Goal: Task Accomplishment & Management: Manage account settings

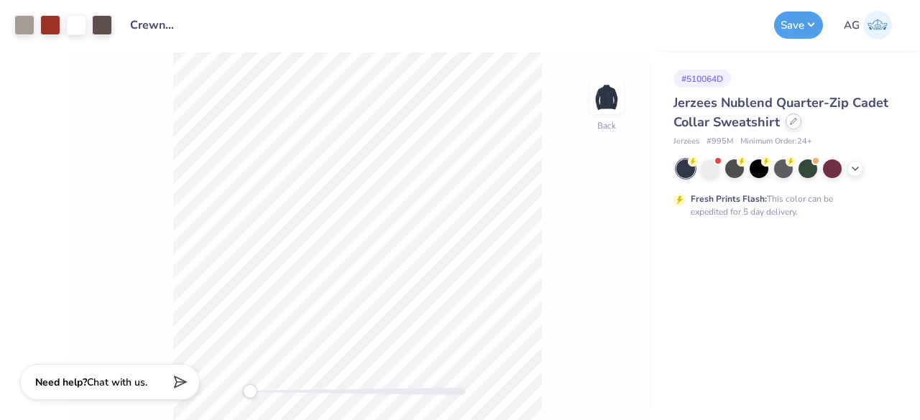
click at [790, 124] on icon at bounding box center [793, 121] width 7 height 7
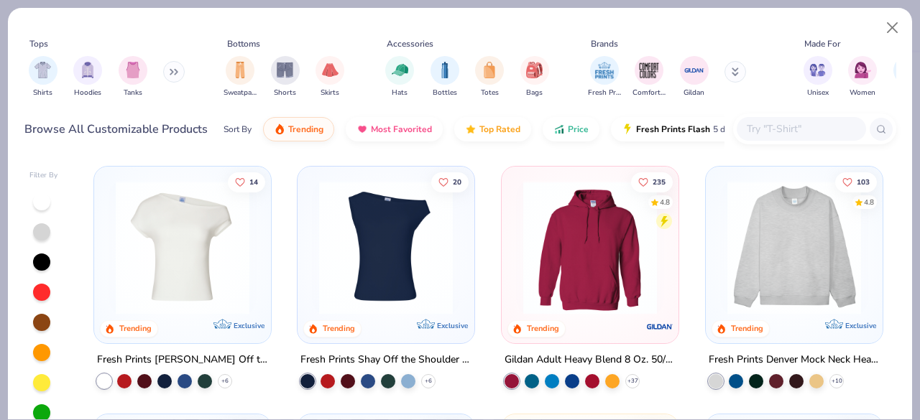
click at [772, 126] on input "text" at bounding box center [800, 129] width 111 height 17
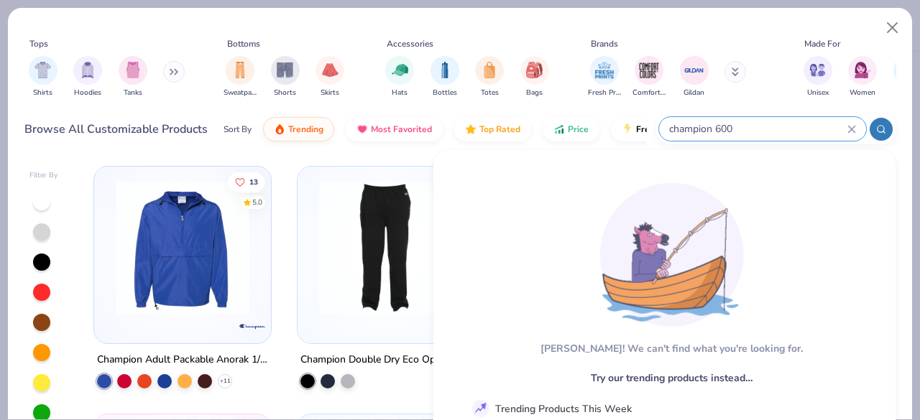
click at [716, 129] on input "champion 600" at bounding box center [757, 129] width 180 height 17
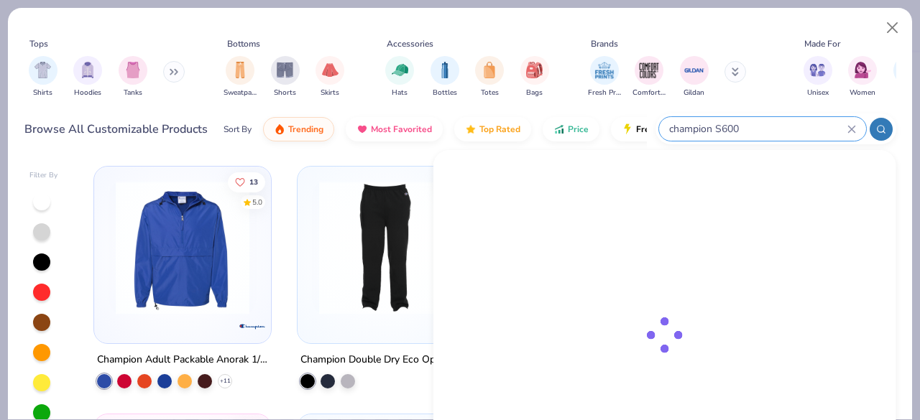
type input "champion S600"
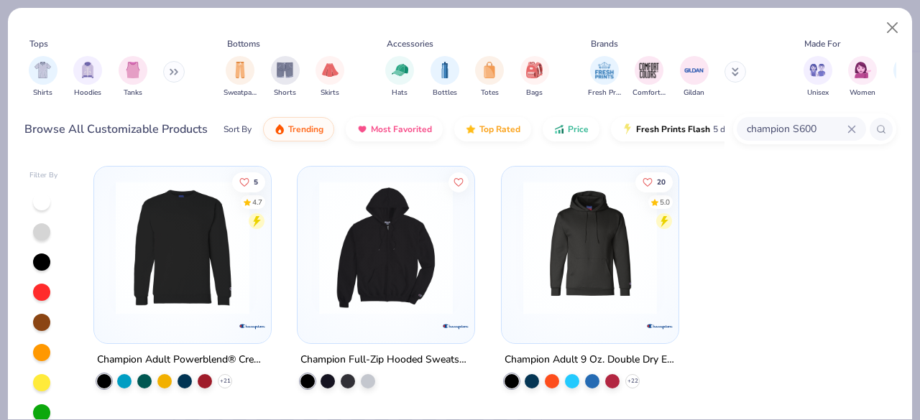
click at [221, 285] on img at bounding box center [182, 248] width 148 height 134
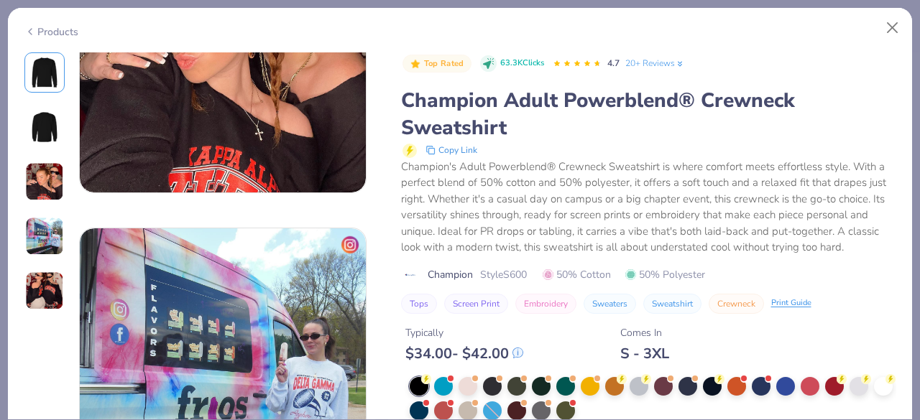
scroll to position [1006, 0]
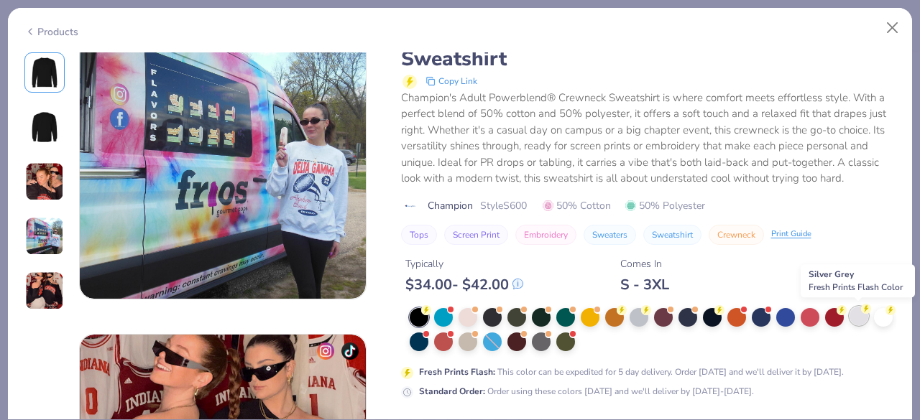
click at [864, 318] on div at bounding box center [858, 316] width 19 height 19
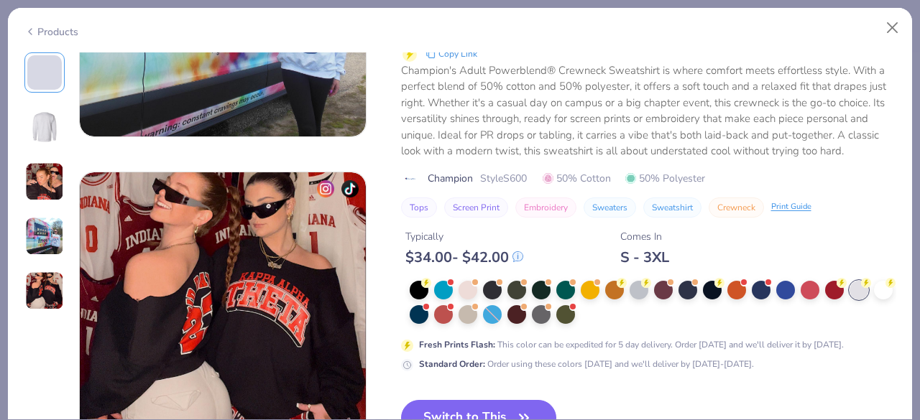
scroll to position [1221, 0]
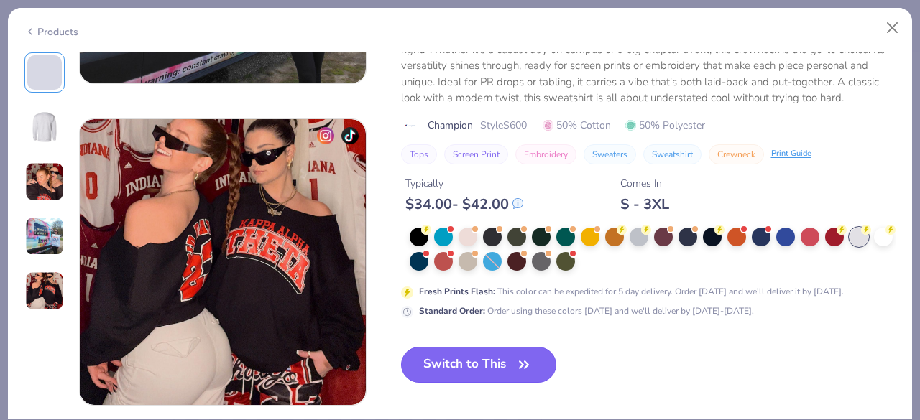
click at [479, 353] on button "Switch to This" at bounding box center [479, 365] width 156 height 36
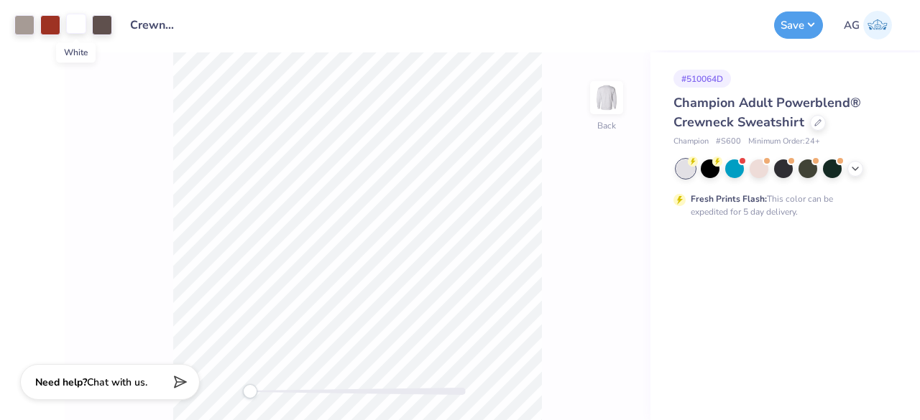
click at [75, 20] on div at bounding box center [76, 24] width 20 height 20
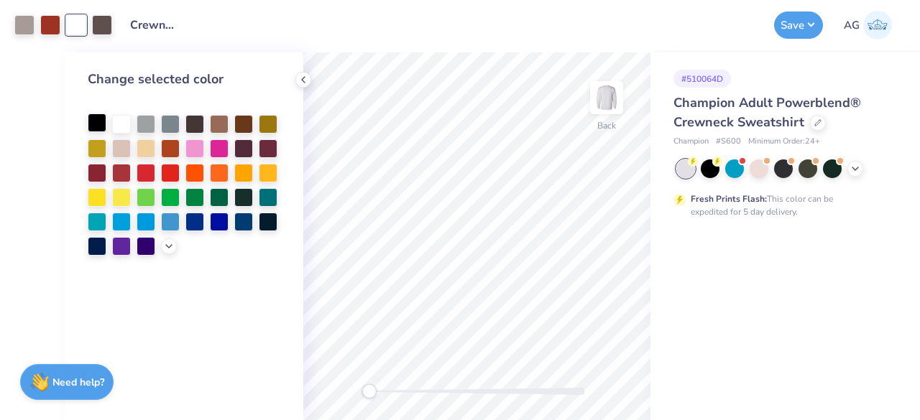
click at [98, 120] on div at bounding box center [97, 123] width 19 height 19
click at [198, 221] on div at bounding box center [194, 220] width 19 height 19
click at [305, 82] on icon at bounding box center [302, 79] width 11 height 11
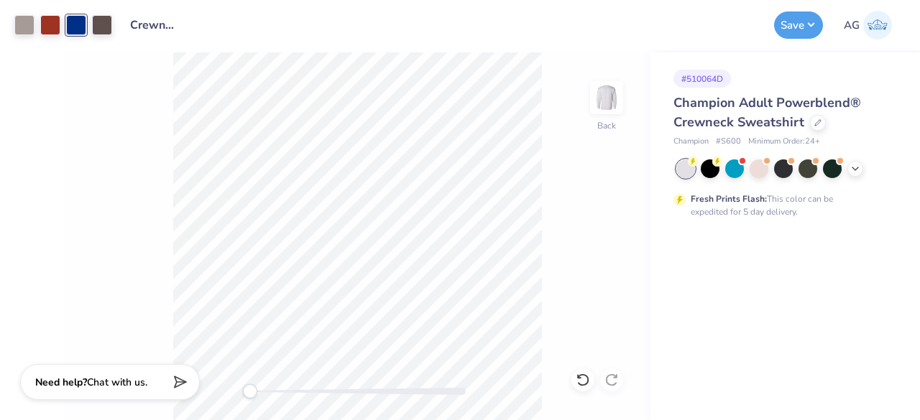
click at [75, 17] on div at bounding box center [76, 25] width 20 height 20
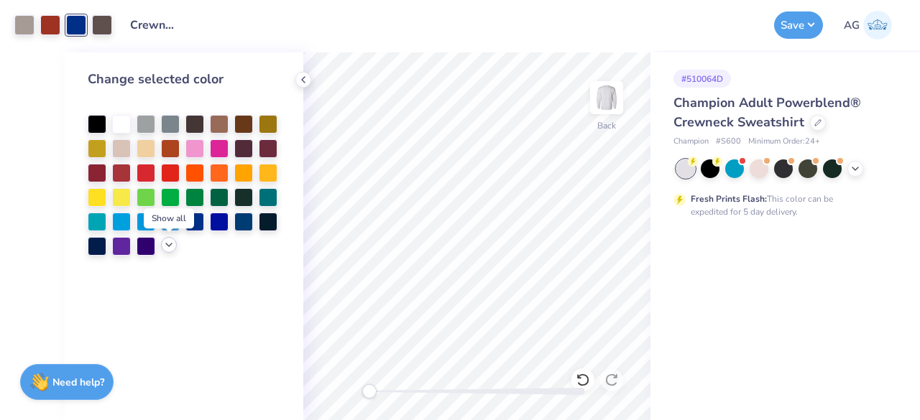
click at [168, 247] on icon at bounding box center [168, 244] width 11 height 11
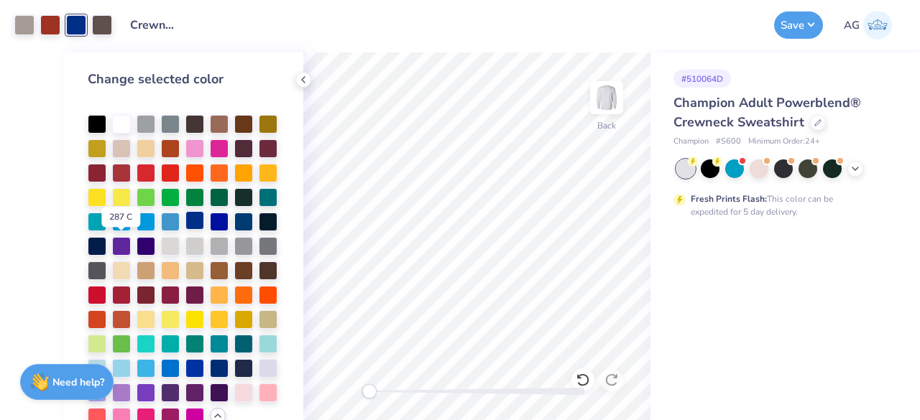
click at [185, 230] on div at bounding box center [194, 220] width 19 height 19
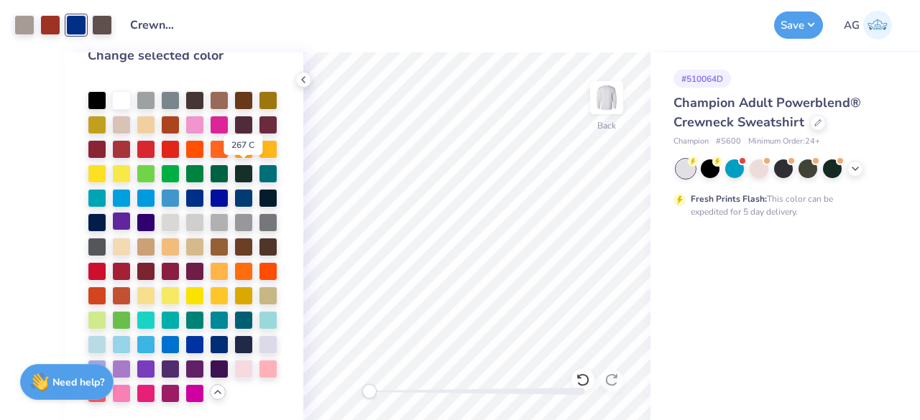
scroll to position [72, 0]
click at [185, 347] on div at bounding box center [194, 343] width 19 height 19
click at [300, 77] on icon at bounding box center [302, 79] width 11 height 11
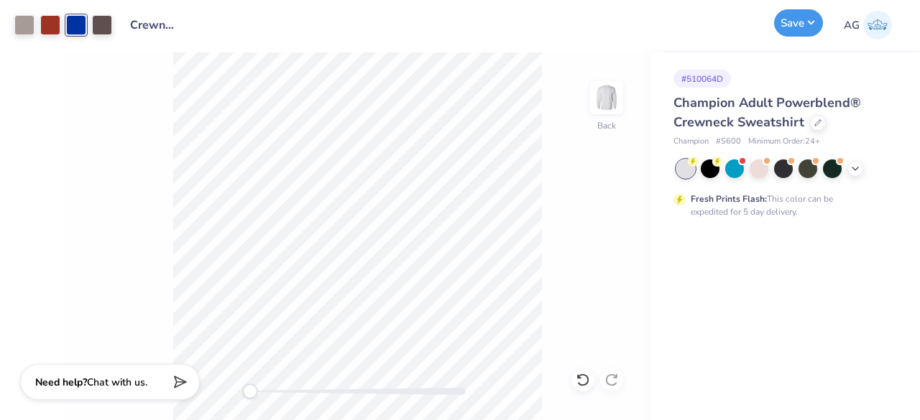
click at [805, 28] on button "Save" at bounding box center [798, 22] width 49 height 27
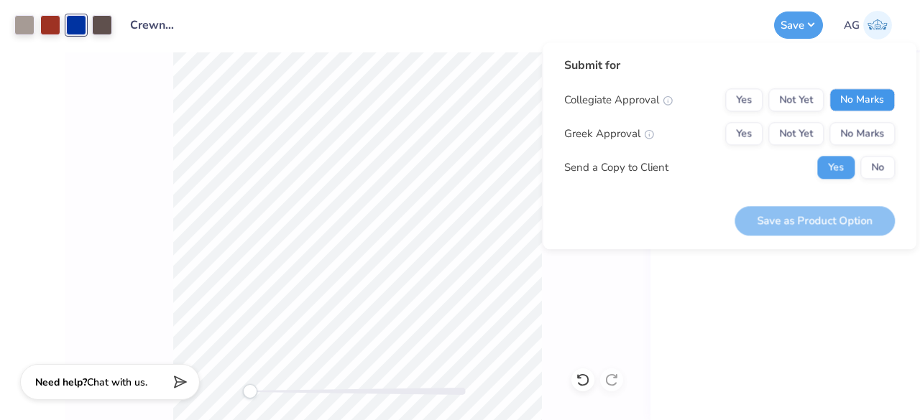
click at [847, 104] on button "No Marks" at bounding box center [861, 99] width 65 height 23
click at [860, 129] on button "No Marks" at bounding box center [861, 133] width 65 height 23
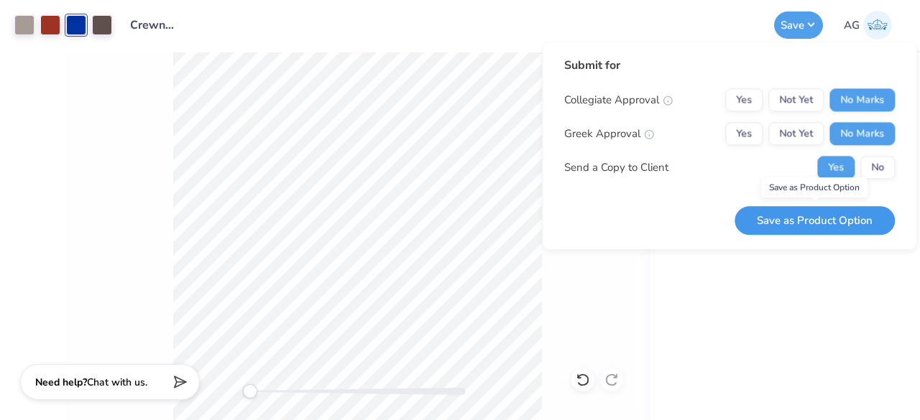
click at [820, 219] on button "Save as Product Option" at bounding box center [814, 220] width 160 height 29
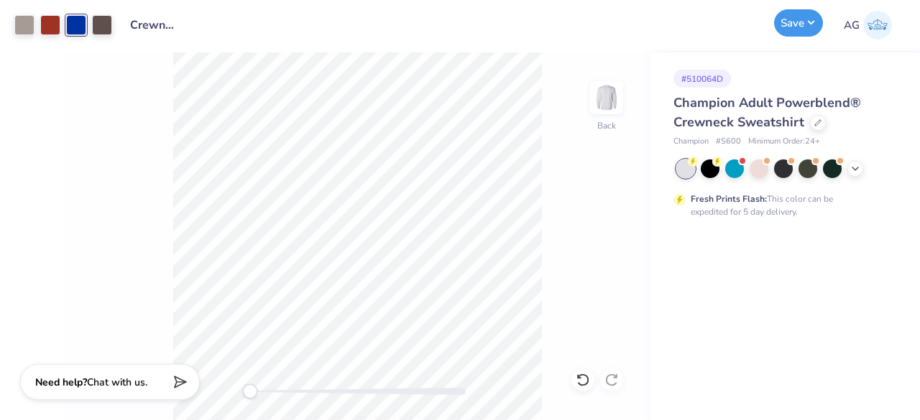
click at [813, 19] on button "Save" at bounding box center [798, 22] width 49 height 27
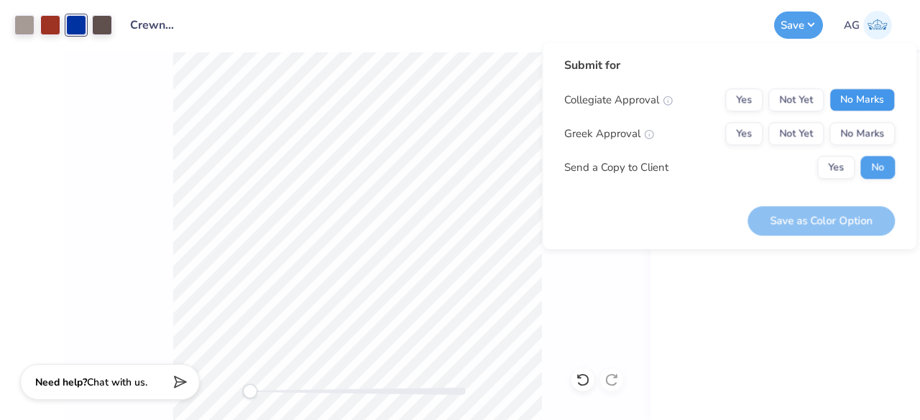
click at [860, 100] on button "No Marks" at bounding box center [861, 99] width 65 height 23
click at [856, 130] on button "No Marks" at bounding box center [861, 133] width 65 height 23
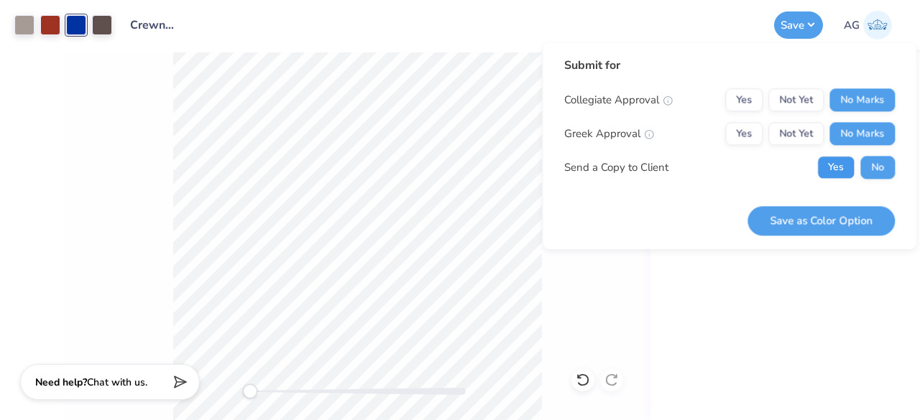
click at [838, 163] on button "Yes" at bounding box center [835, 167] width 37 height 23
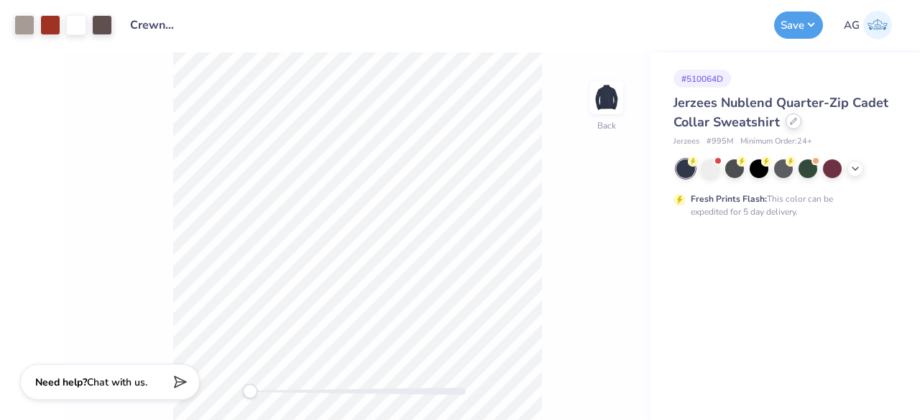
click at [786, 126] on div at bounding box center [793, 122] width 16 height 16
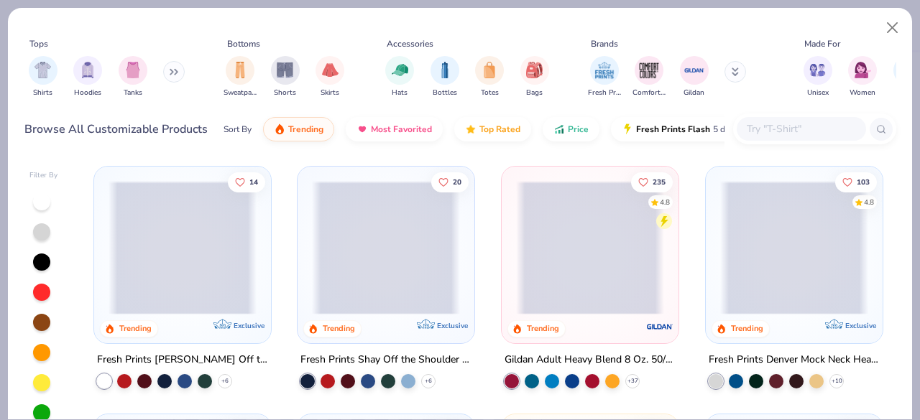
click at [787, 126] on input "text" at bounding box center [800, 129] width 111 height 17
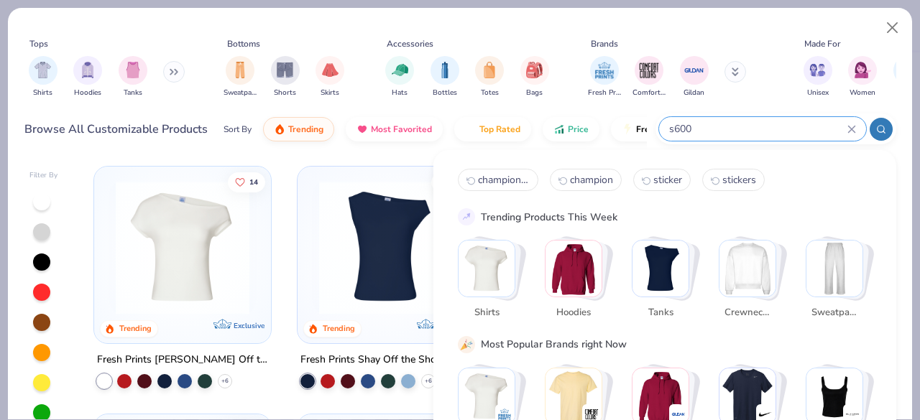
type input "s600"
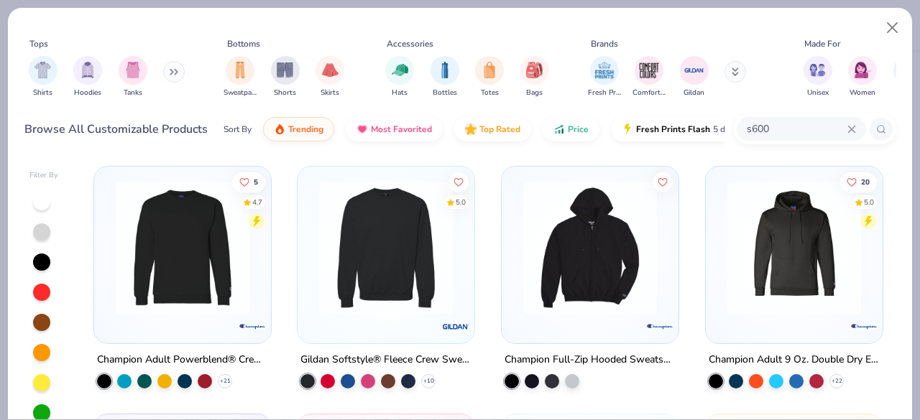
click at [139, 284] on img at bounding box center [182, 248] width 148 height 134
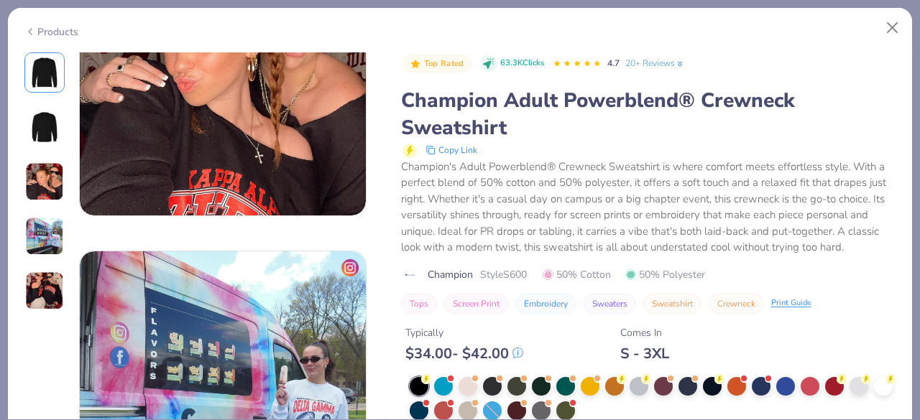
scroll to position [862, 0]
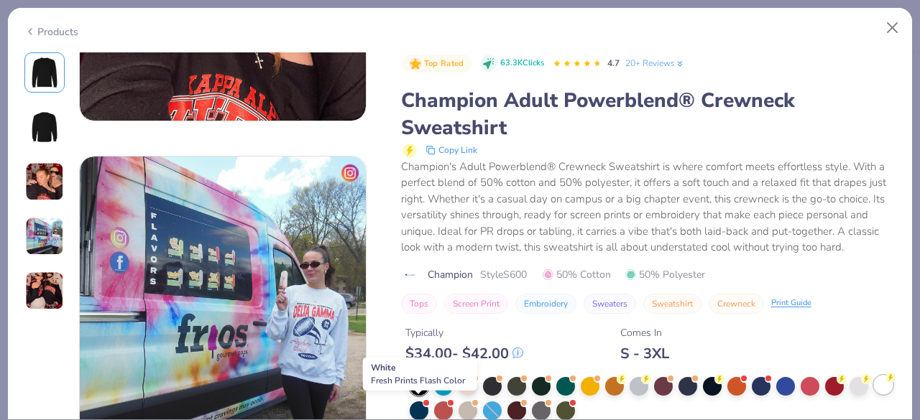
click at [874, 394] on div at bounding box center [883, 385] width 19 height 19
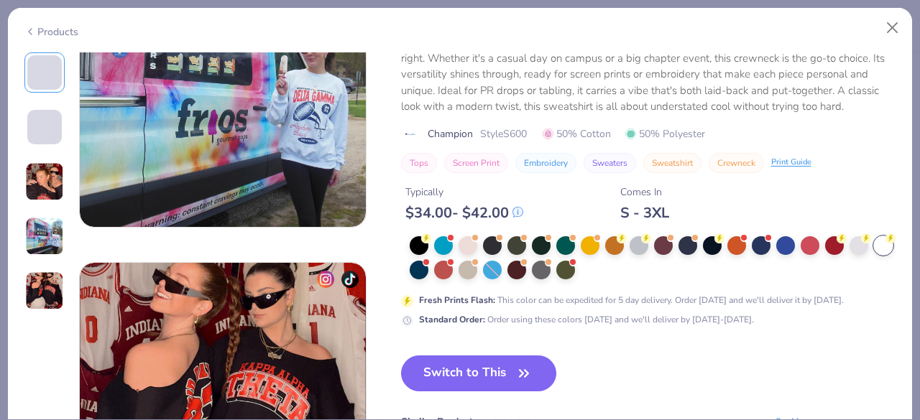
scroll to position [1150, 0]
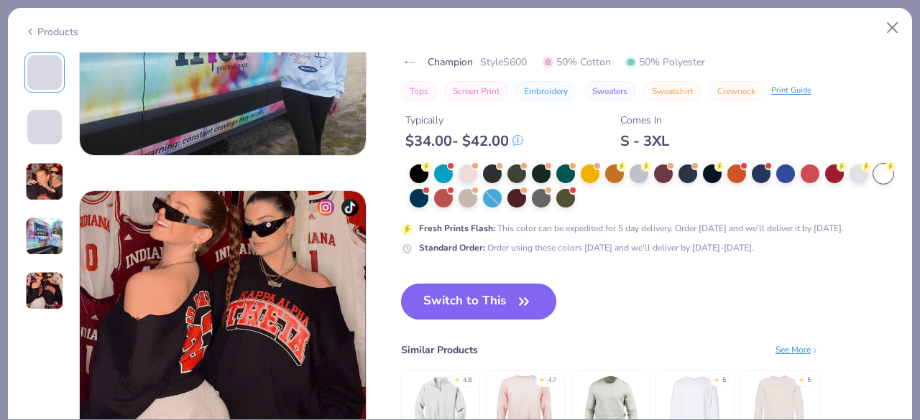
click at [525, 308] on icon "button" at bounding box center [524, 302] width 20 height 20
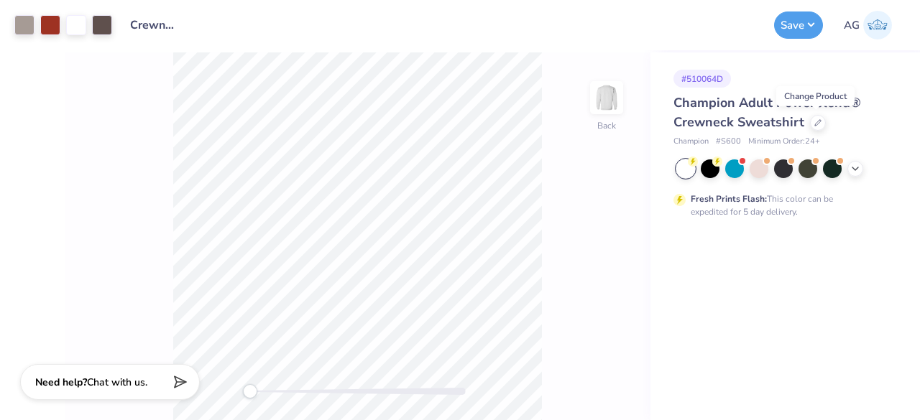
click at [685, 165] on div at bounding box center [685, 169] width 19 height 19
click at [75, 27] on div at bounding box center [76, 24] width 20 height 20
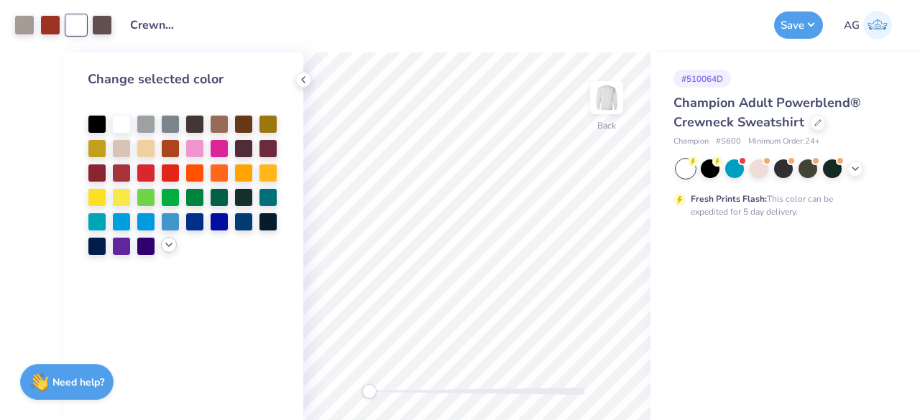
click at [166, 245] on icon at bounding box center [168, 244] width 11 height 11
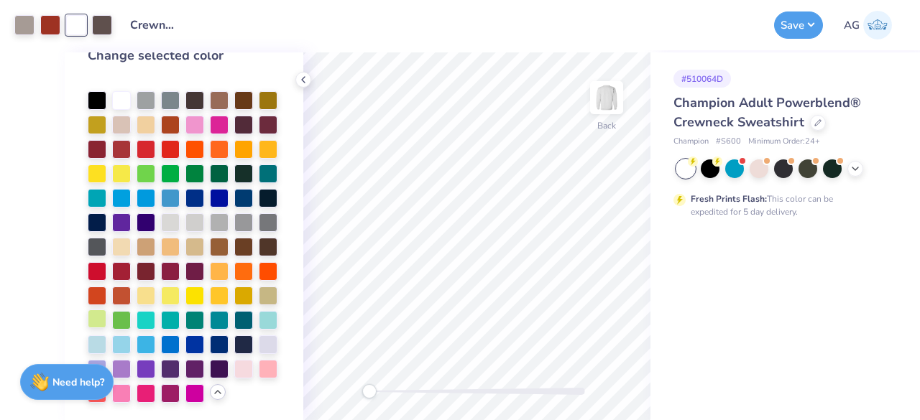
scroll to position [72, 0]
click at [185, 346] on div at bounding box center [194, 343] width 19 height 19
click at [794, 22] on button "Save" at bounding box center [798, 22] width 49 height 27
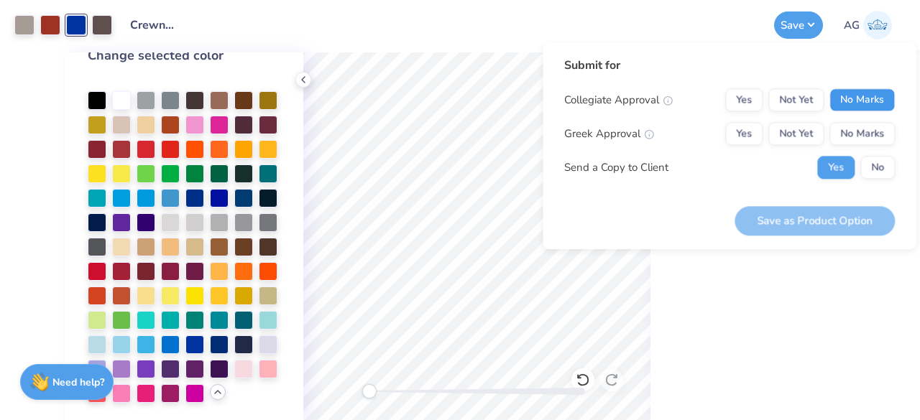
click at [858, 94] on button "No Marks" at bounding box center [861, 99] width 65 height 23
click at [855, 137] on button "No Marks" at bounding box center [861, 133] width 65 height 23
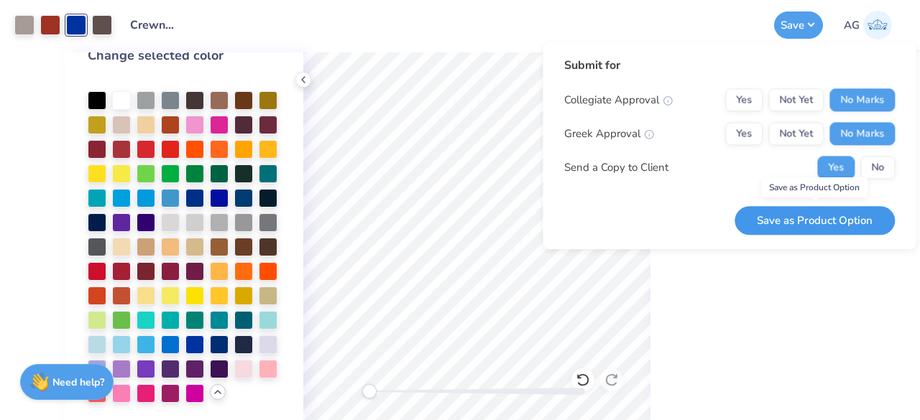
click at [831, 212] on button "Save as Product Option" at bounding box center [814, 220] width 160 height 29
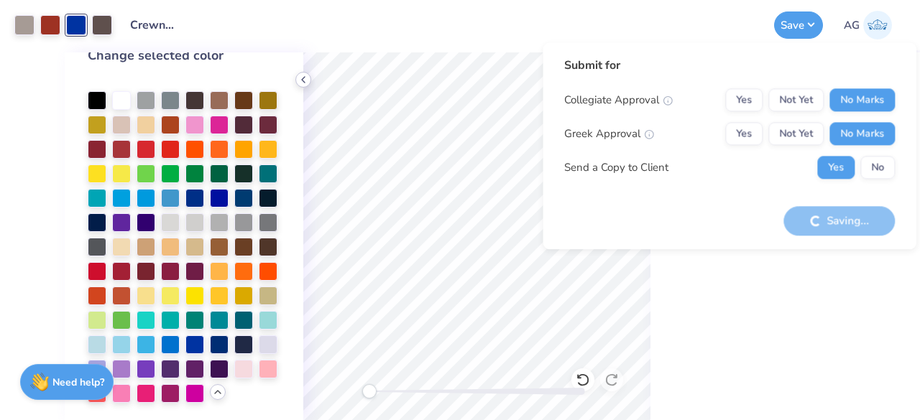
click at [302, 84] on icon at bounding box center [302, 79] width 11 height 11
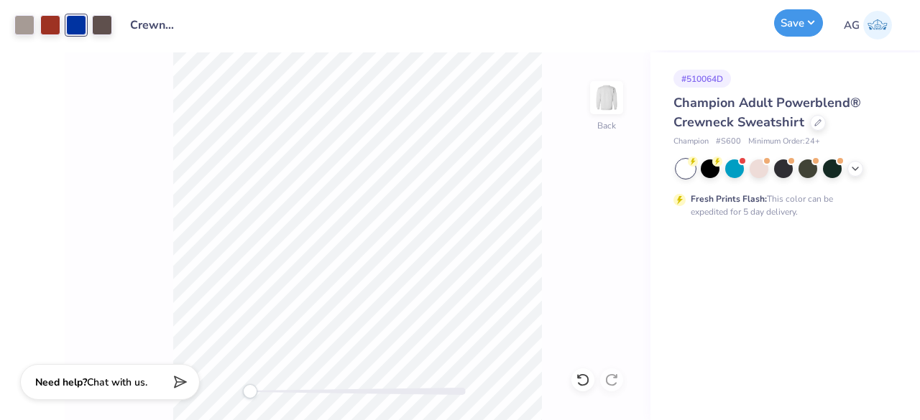
click at [808, 22] on button "Save" at bounding box center [798, 22] width 49 height 27
click at [811, 23] on button "Save" at bounding box center [798, 22] width 49 height 27
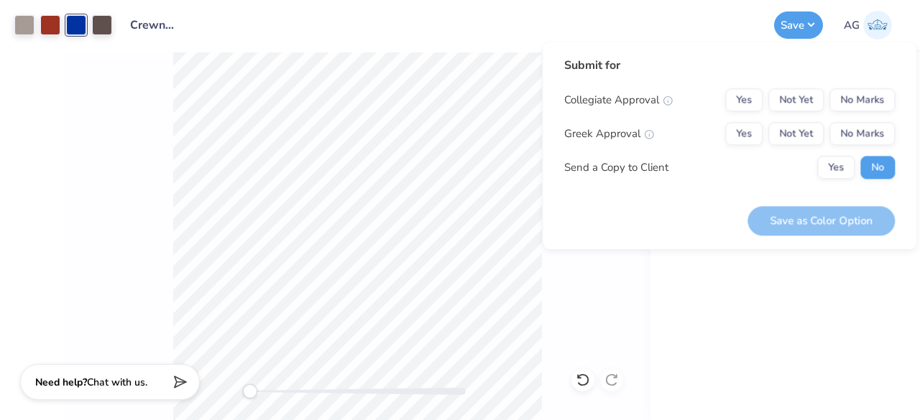
click at [785, 300] on div "# 510064D Champion Adult Powerblend® Crewneck Sweatshirt Champion # S600 Minimu…" at bounding box center [784, 236] width 269 height 368
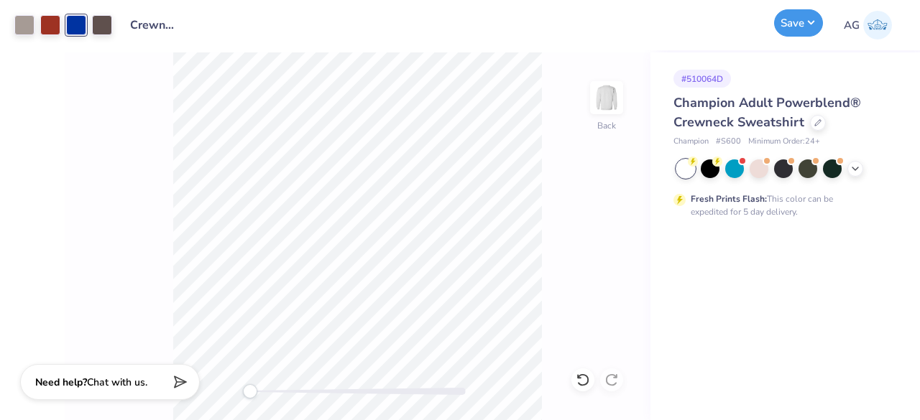
click at [797, 34] on button "Save" at bounding box center [798, 22] width 49 height 27
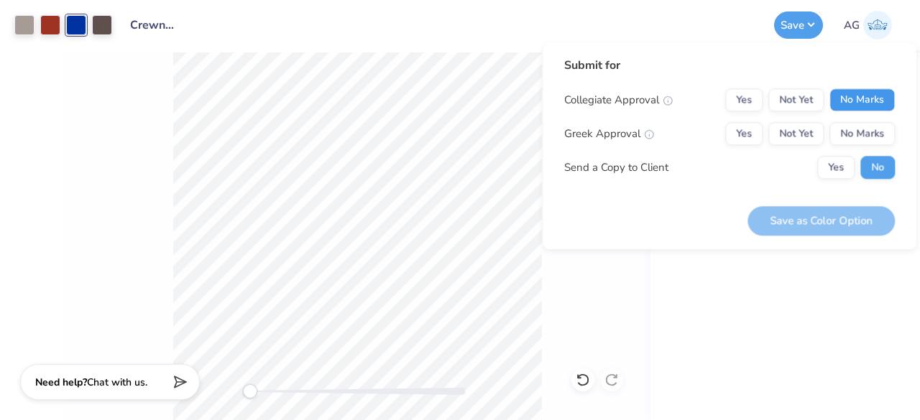
click at [866, 106] on button "No Marks" at bounding box center [861, 99] width 65 height 23
click at [854, 141] on button "No Marks" at bounding box center [861, 133] width 65 height 23
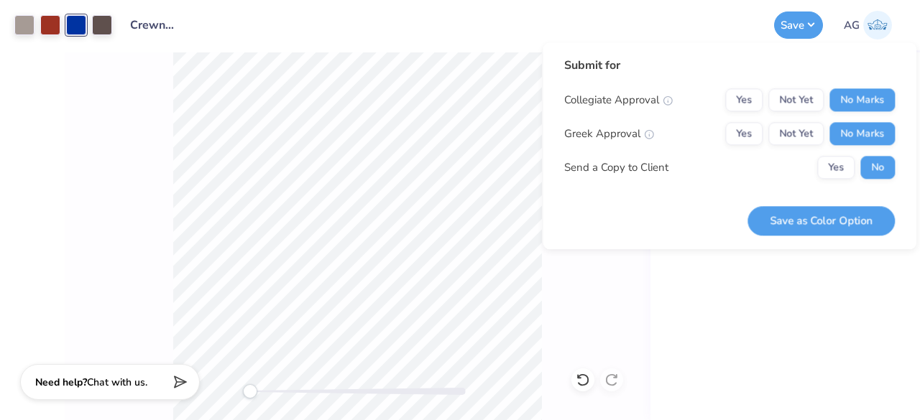
click at [835, 294] on div "# 510064D Champion Adult Powerblend® Crewneck Sweatshirt Champion # S600 Minimu…" at bounding box center [784, 236] width 269 height 368
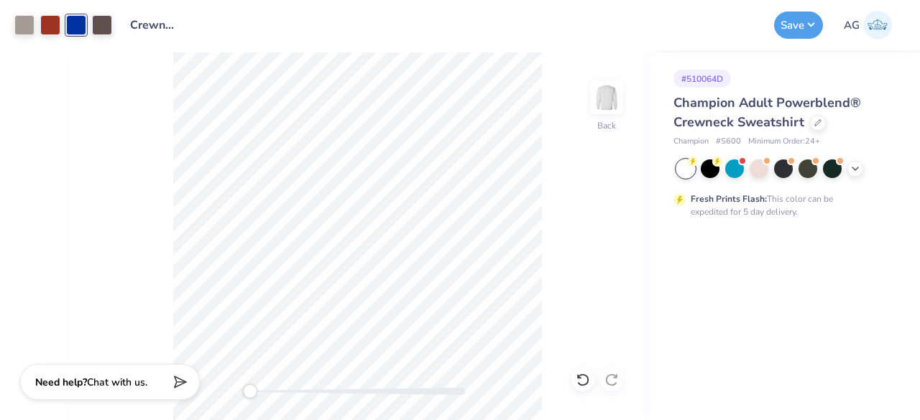
click at [678, 168] on div at bounding box center [685, 169] width 19 height 19
click at [810, 24] on button "Save" at bounding box center [798, 22] width 49 height 27
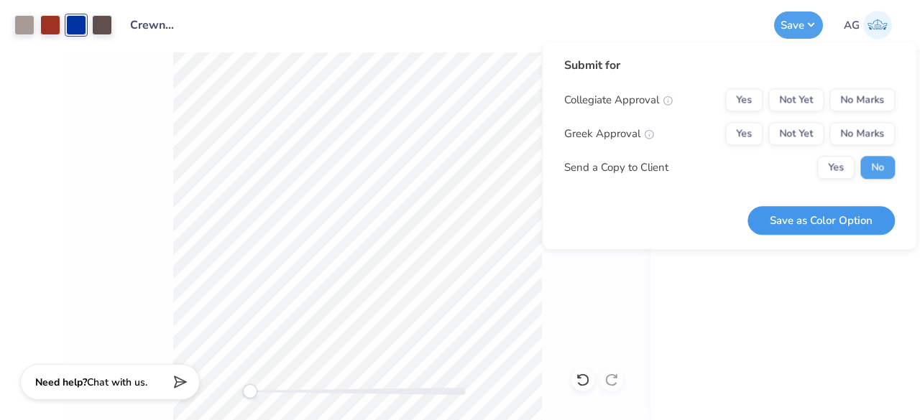
click at [861, 219] on button "Save as Color Option" at bounding box center [820, 220] width 147 height 29
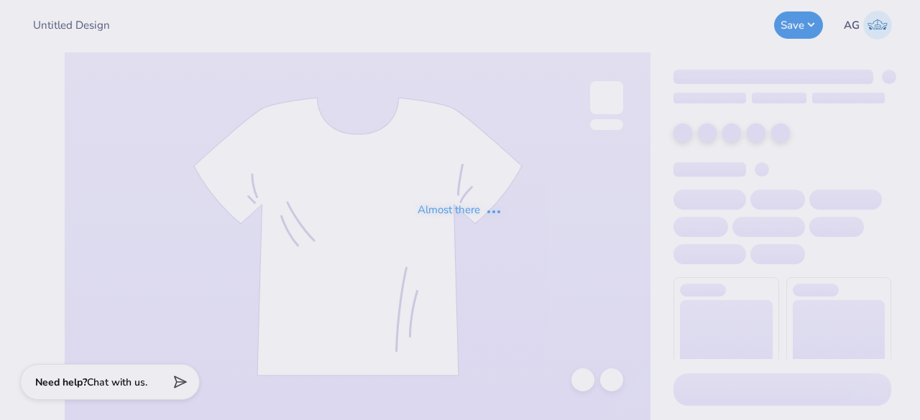
type input "Crewnecks for ASDA"
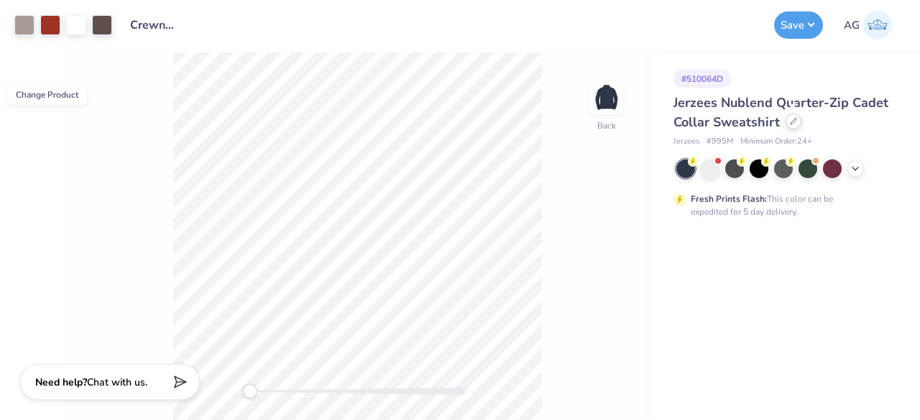
click at [795, 121] on icon at bounding box center [793, 121] width 7 height 7
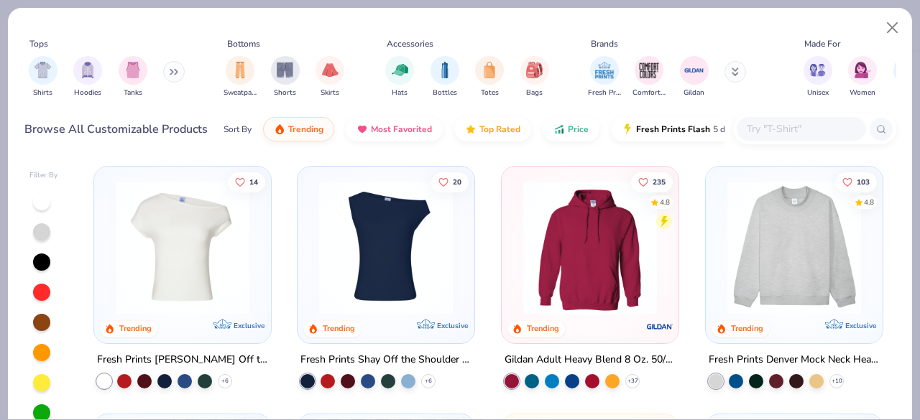
click at [793, 127] on input "text" at bounding box center [800, 129] width 111 height 17
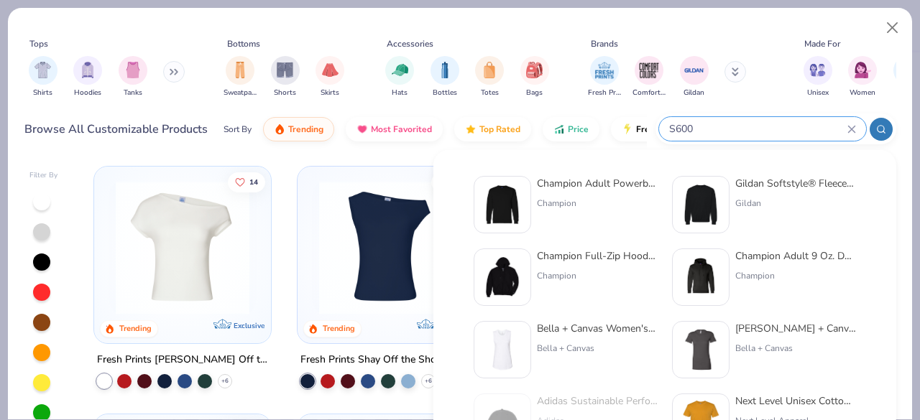
type input "S600"
click at [502, 190] on img at bounding box center [502, 204] width 45 height 45
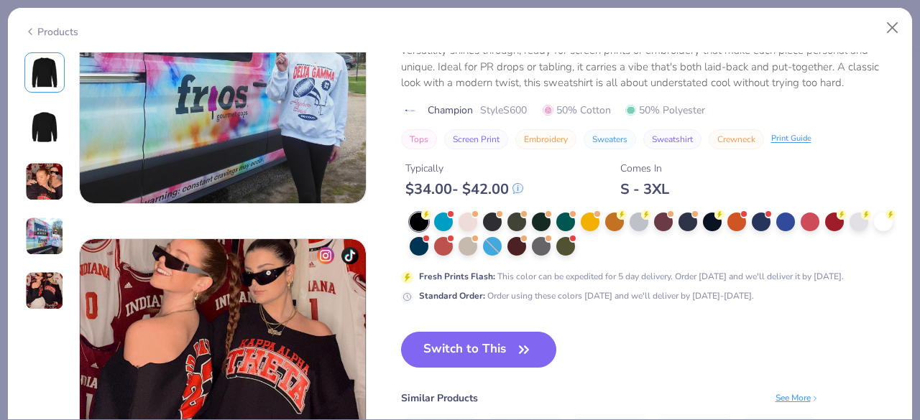
scroll to position [1150, 0]
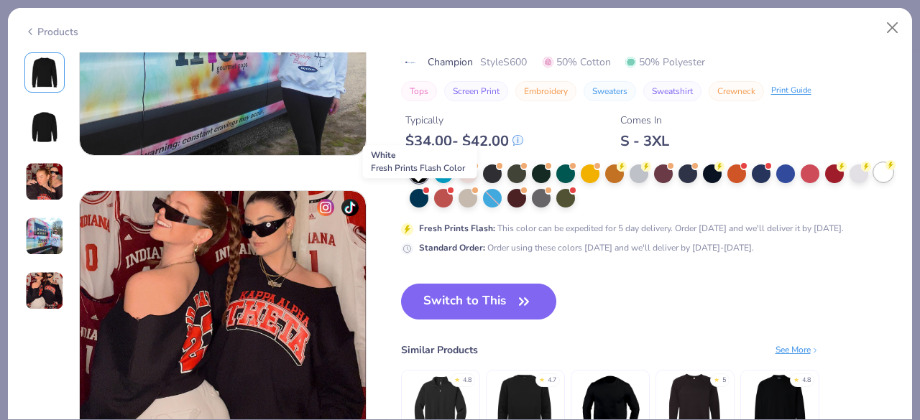
click at [885, 170] on circle at bounding box center [890, 165] width 10 height 10
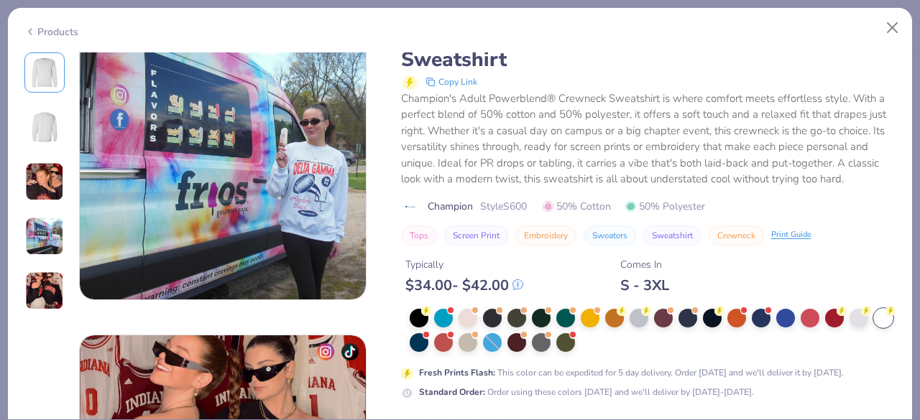
scroll to position [1221, 0]
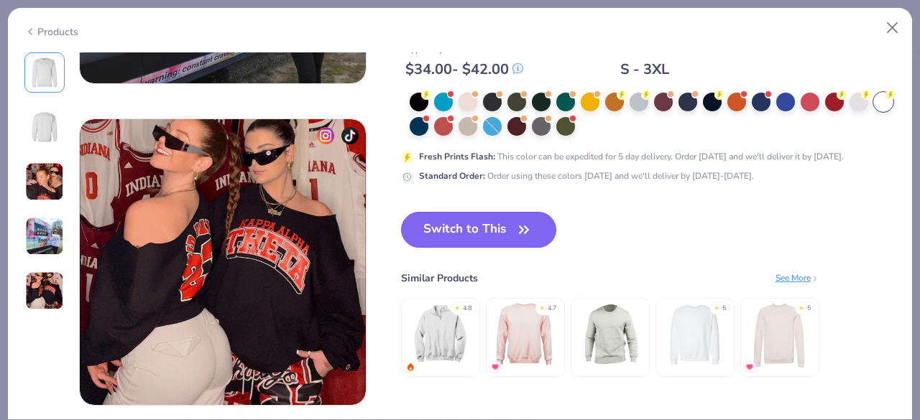
click at [491, 232] on button "Switch to This" at bounding box center [479, 230] width 156 height 36
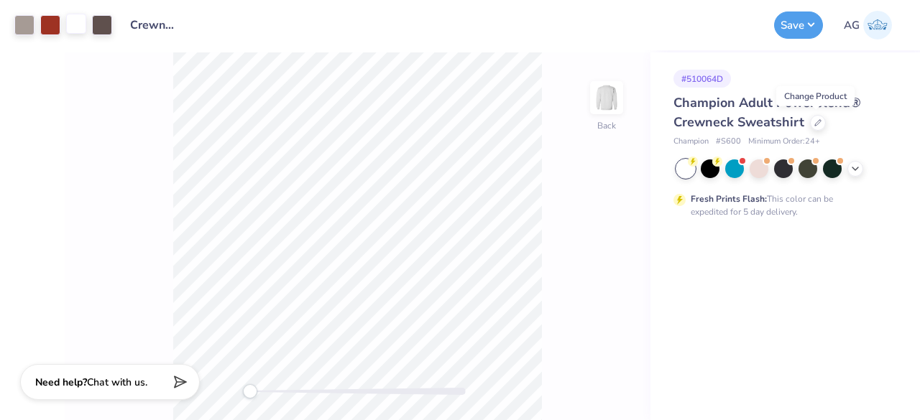
click at [73, 19] on div at bounding box center [76, 24] width 20 height 20
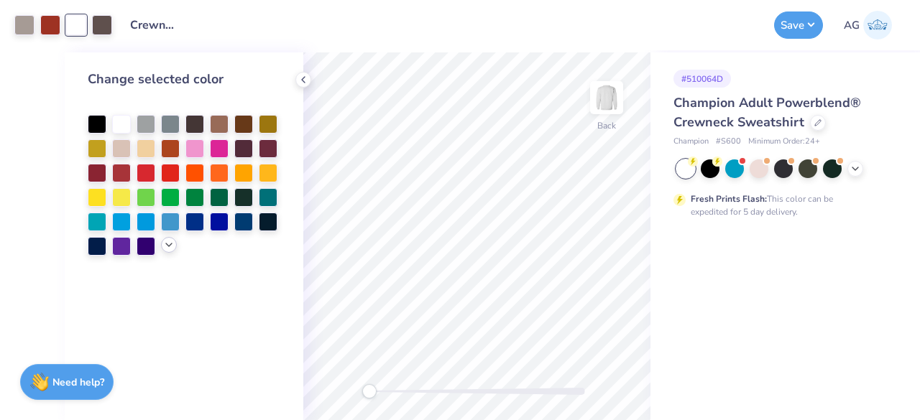
click at [169, 246] on polyline at bounding box center [169, 245] width 6 height 3
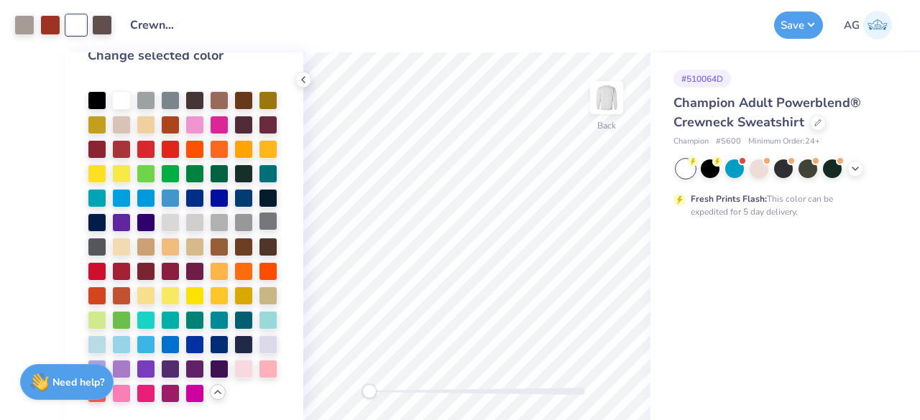
scroll to position [72, 0]
click at [185, 344] on div at bounding box center [194, 343] width 19 height 19
click at [806, 29] on button "Save" at bounding box center [798, 22] width 49 height 27
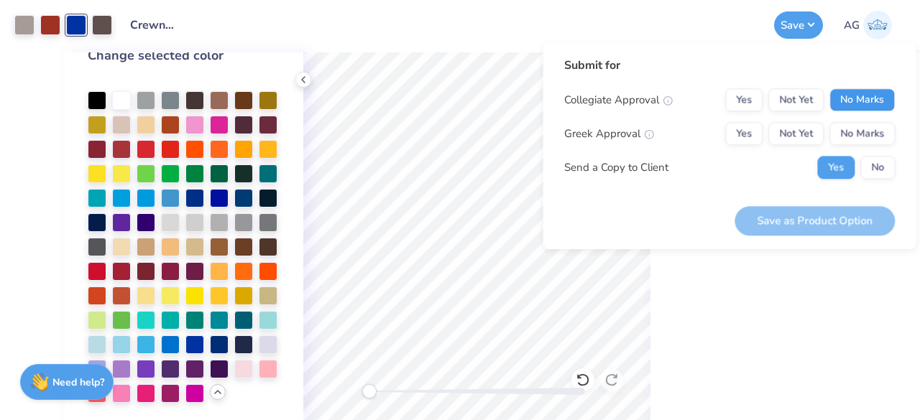
click at [847, 94] on button "No Marks" at bounding box center [861, 99] width 65 height 23
click at [864, 129] on button "No Marks" at bounding box center [861, 133] width 65 height 23
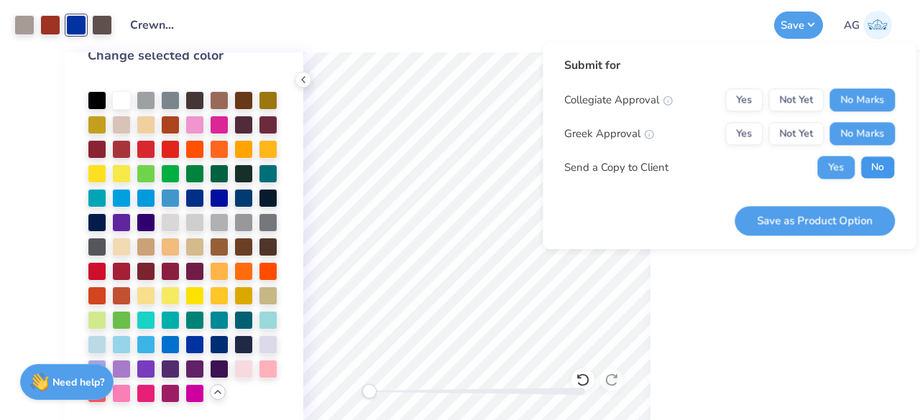
click at [872, 167] on button "No" at bounding box center [877, 167] width 34 height 23
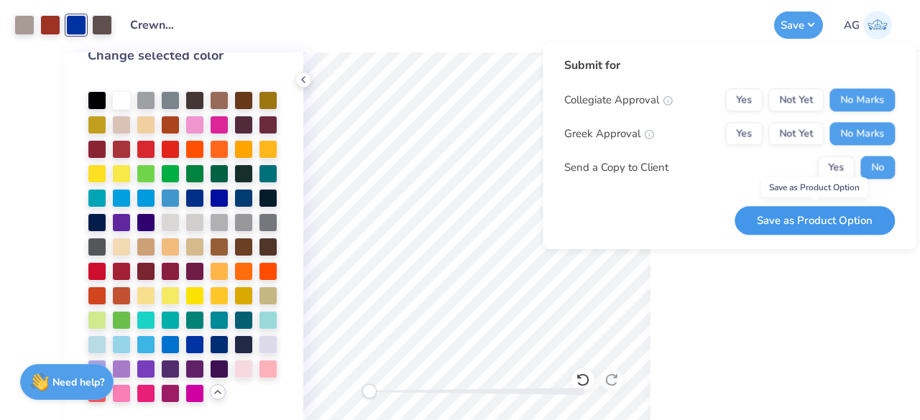
click at [831, 216] on button "Save as Product Option" at bounding box center [814, 220] width 160 height 29
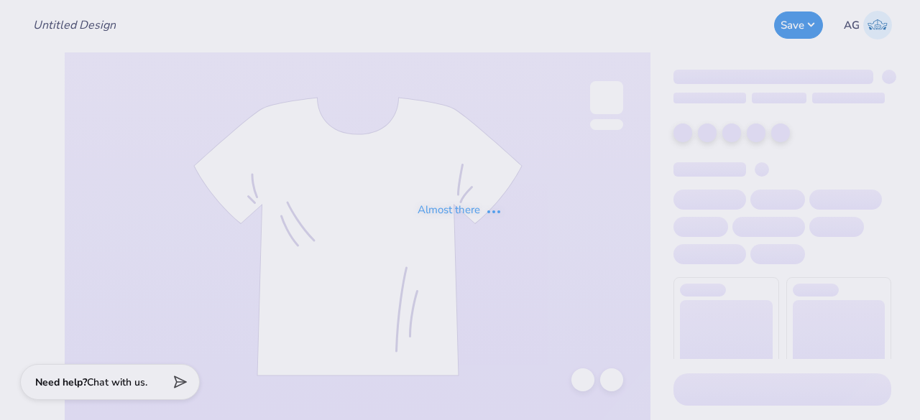
type input "Crewnecks for ASDA"
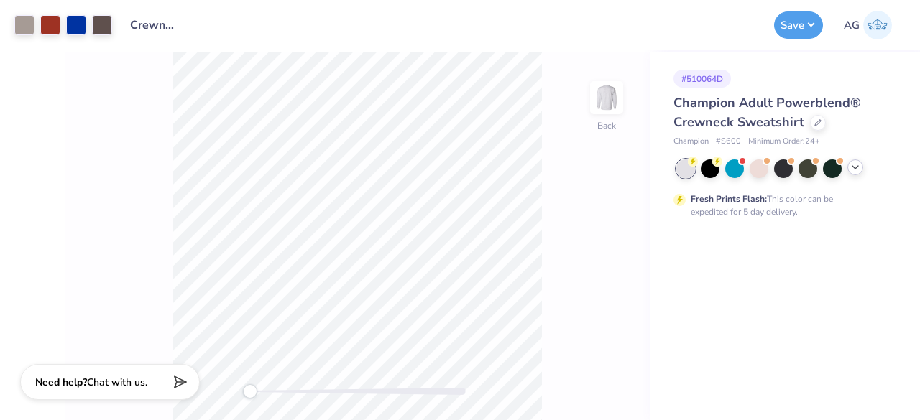
click at [854, 166] on icon at bounding box center [854, 167] width 11 height 11
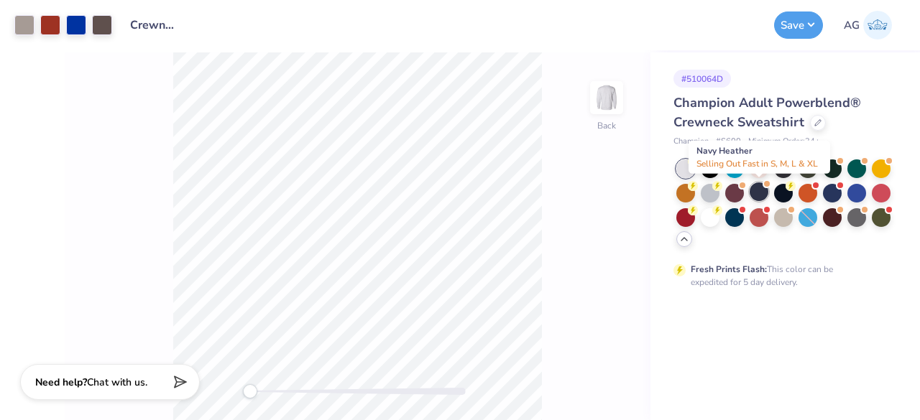
click at [757, 193] on div at bounding box center [758, 191] width 19 height 19
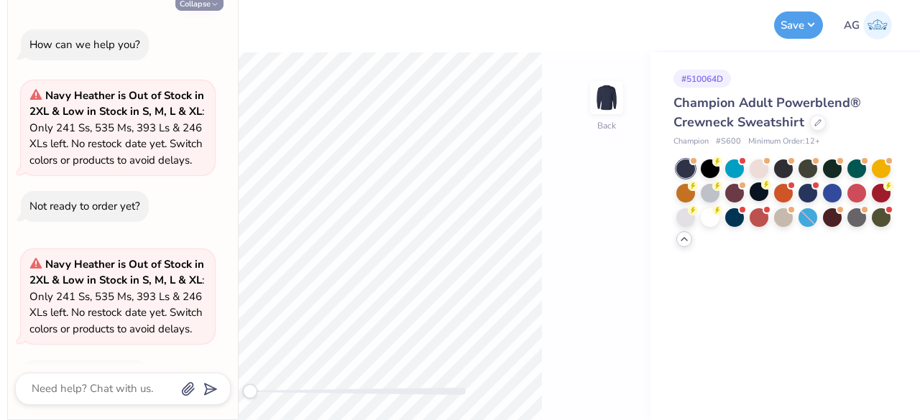
click at [203, 2] on button "Collapse" at bounding box center [199, 3] width 48 height 15
type textarea "x"
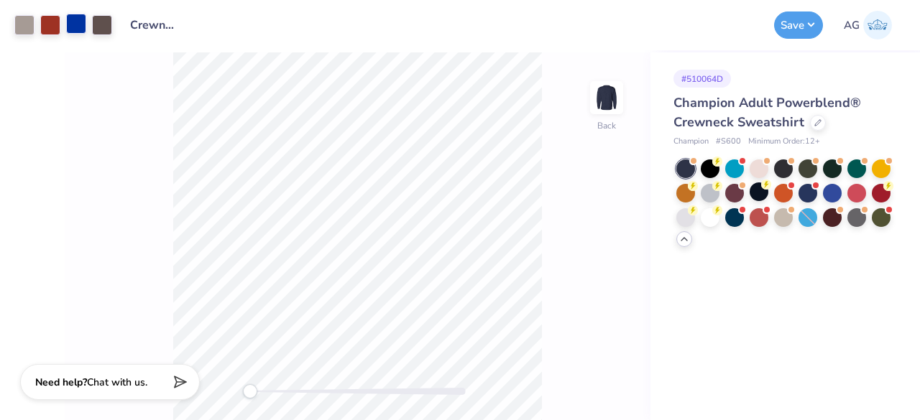
click at [82, 26] on div at bounding box center [76, 24] width 20 height 20
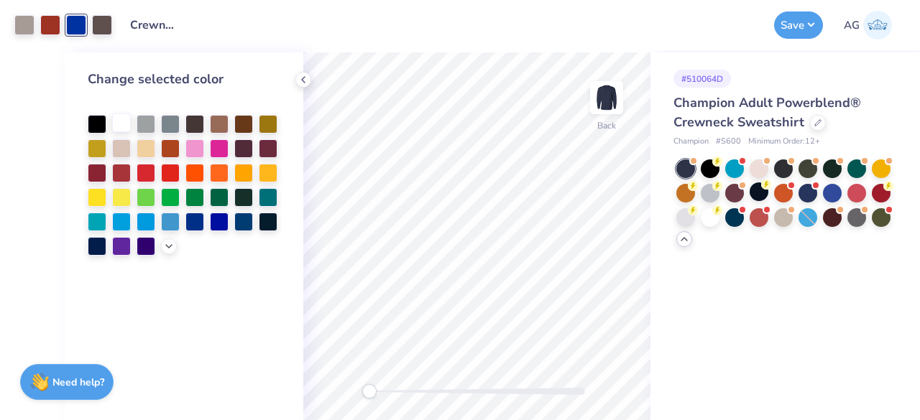
click at [119, 120] on div at bounding box center [121, 123] width 19 height 19
click at [454, 393] on div at bounding box center [477, 391] width 216 height 7
click at [324, 387] on div "Back" at bounding box center [476, 236] width 347 height 368
click at [790, 24] on button "Save" at bounding box center [798, 22] width 49 height 27
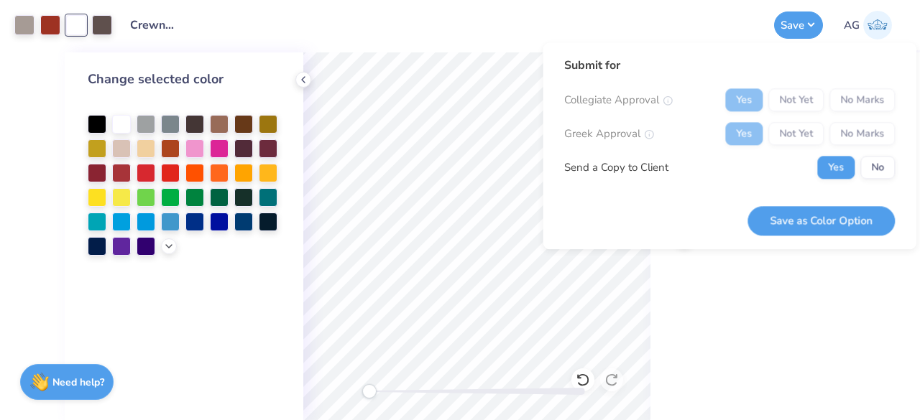
click at [847, 96] on div "Yes Not Yet No Marks" at bounding box center [810, 99] width 170 height 23
click at [856, 137] on div "Yes Not Yet No Marks" at bounding box center [810, 133] width 170 height 23
click at [849, 234] on button "Save as Color Option" at bounding box center [820, 220] width 147 height 29
